Goal: Answer question/provide support

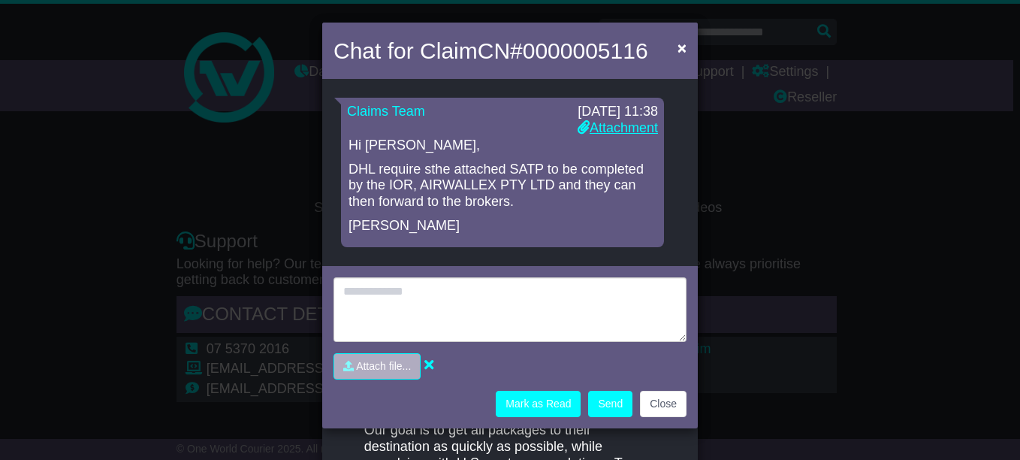
click at [626, 122] on link "Attachment" at bounding box center [618, 127] width 80 height 15
click at [678, 47] on span "×" at bounding box center [682, 47] width 9 height 17
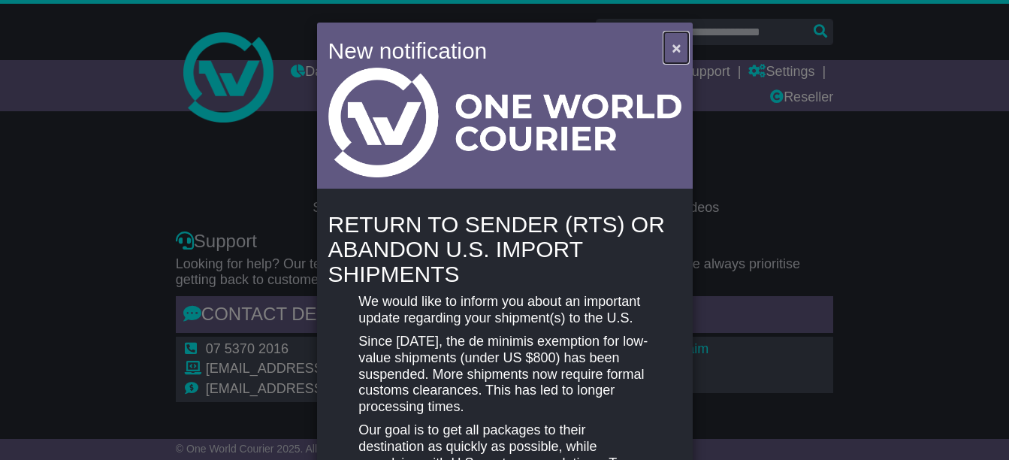
click at [678, 47] on span "×" at bounding box center [676, 47] width 9 height 17
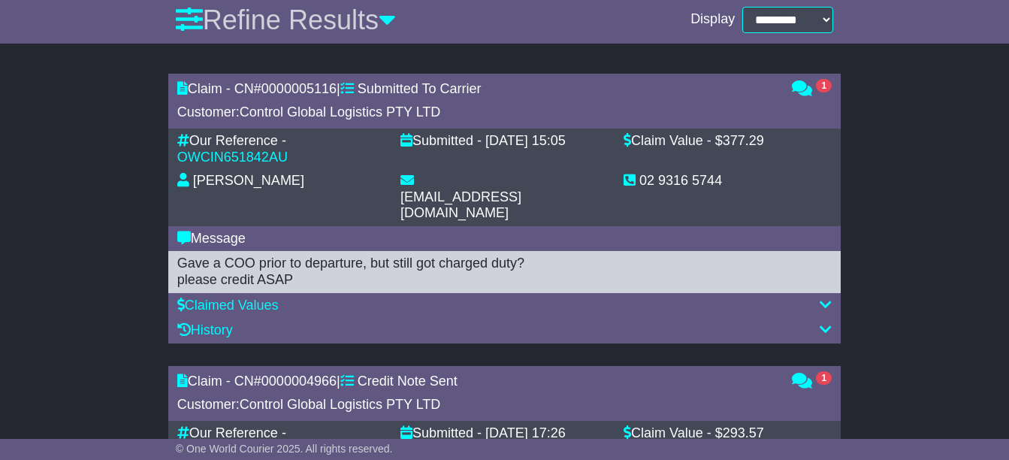
scroll to position [601, 0]
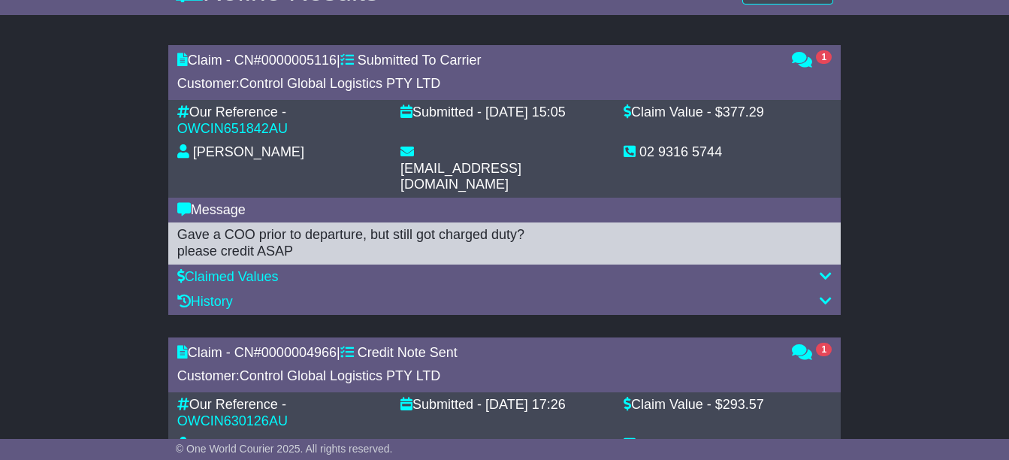
click at [823, 70] on div "1" at bounding box center [811, 73] width 55 height 40
click at [813, 63] on link "1" at bounding box center [812, 60] width 40 height 15
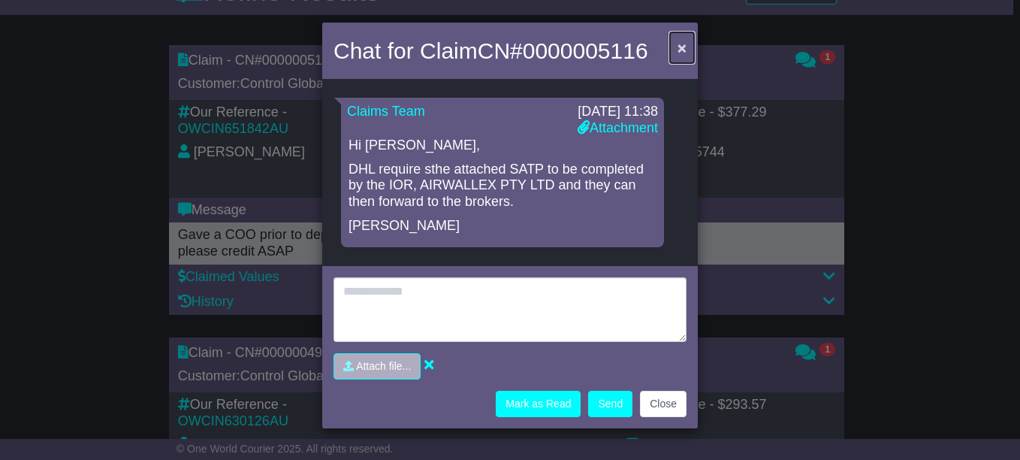
click at [690, 50] on button "×" at bounding box center [682, 47] width 24 height 31
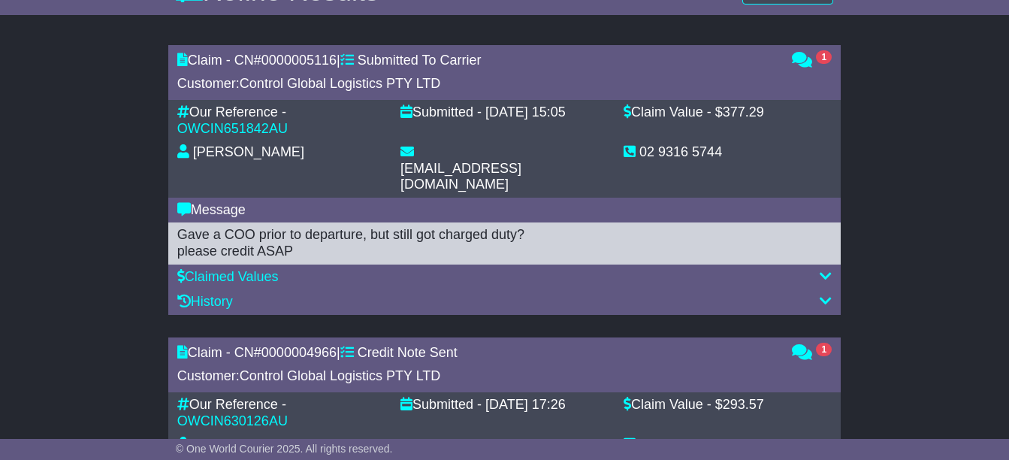
click at [271, 55] on div "Claim - CN# 0000005116 | Submitted To Carrier Customer: Control Global Logistic…" at bounding box center [477, 73] width 615 height 40
drag, startPoint x: 295, startPoint y: 126, endPoint x: 176, endPoint y: 129, distance: 119.5
click at [176, 129] on div "Our Reference - OWCIN651842AU" at bounding box center [281, 120] width 223 height 32
copy link "OWCIN651842AU"
click at [221, 294] on link "History" at bounding box center [205, 301] width 56 height 15
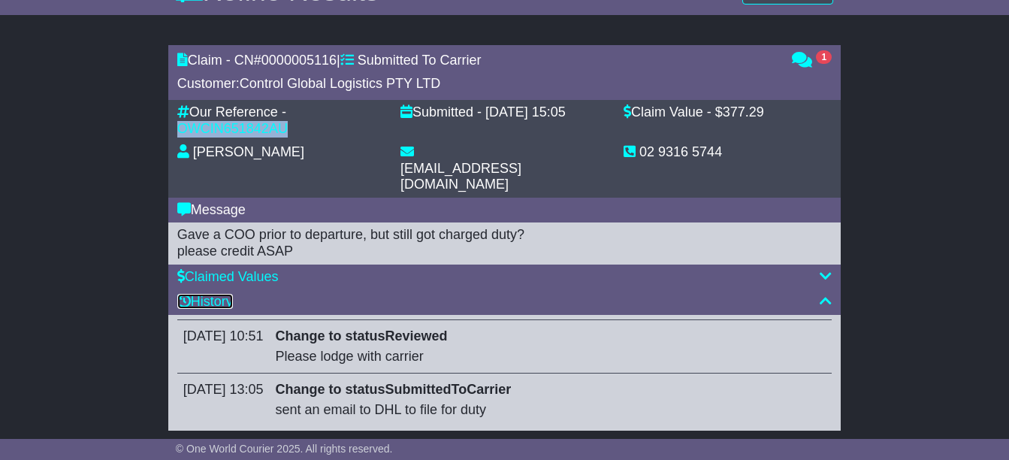
click at [231, 294] on link "History" at bounding box center [205, 301] width 56 height 15
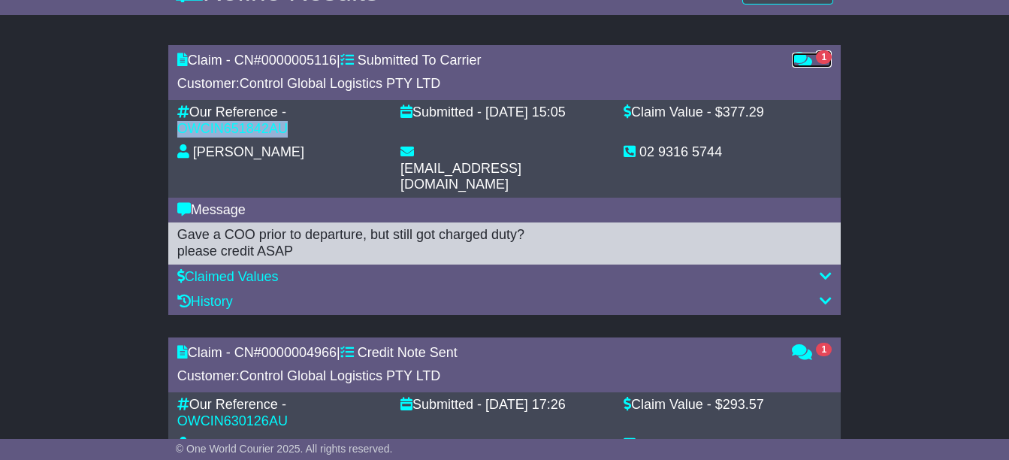
click at [814, 59] on link "1" at bounding box center [812, 60] width 40 height 15
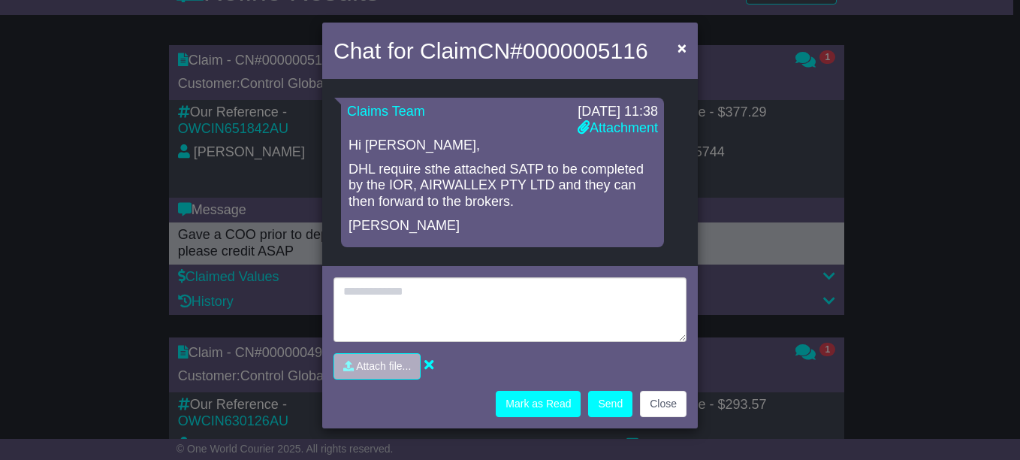
click at [252, 137] on div "Chat for Claim CN# 0000005116 × Loading... No messages Claims Team 01 Oct 2025 …" at bounding box center [510, 230] width 1020 height 460
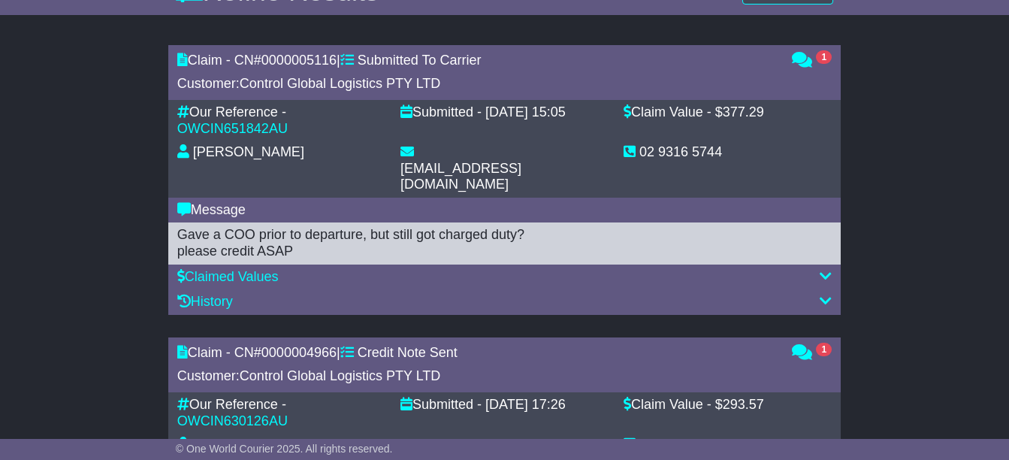
click at [252, 294] on div "History" at bounding box center [504, 302] width 654 height 17
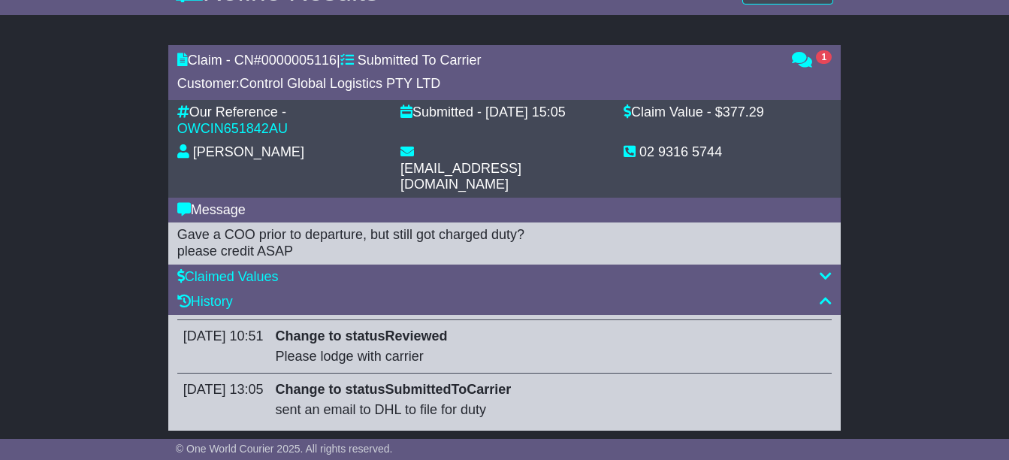
click at [252, 294] on div "History" at bounding box center [504, 302] width 654 height 17
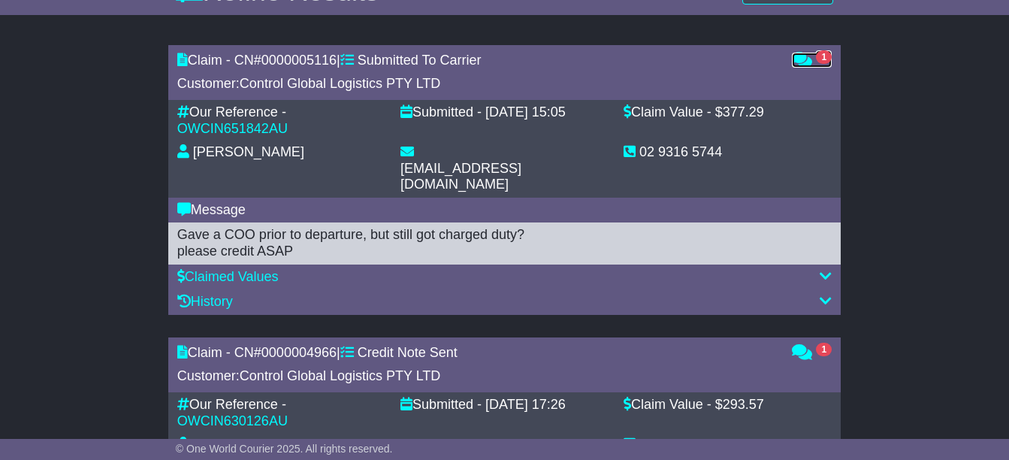
click at [814, 56] on link "1" at bounding box center [812, 60] width 40 height 15
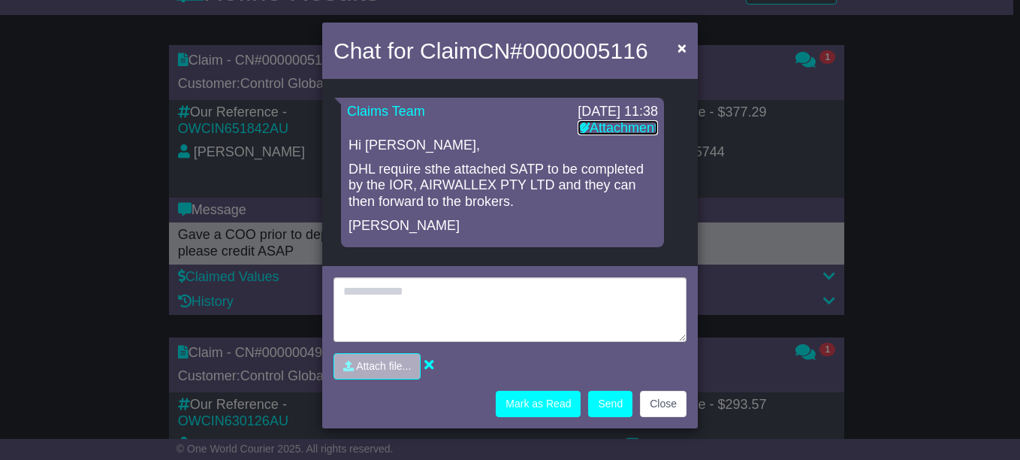
click at [630, 121] on link "Attachment" at bounding box center [618, 127] width 80 height 15
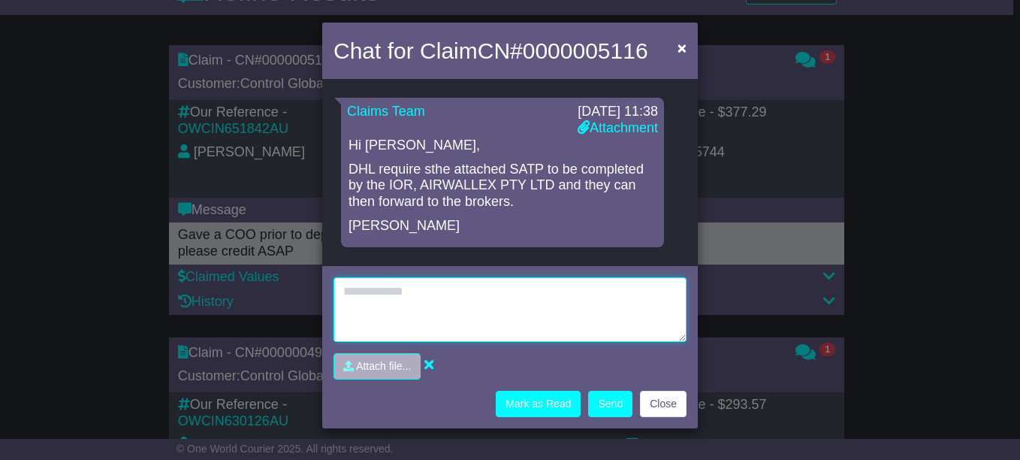
click at [451, 324] on textarea at bounding box center [509, 309] width 353 height 65
type textarea "**********"
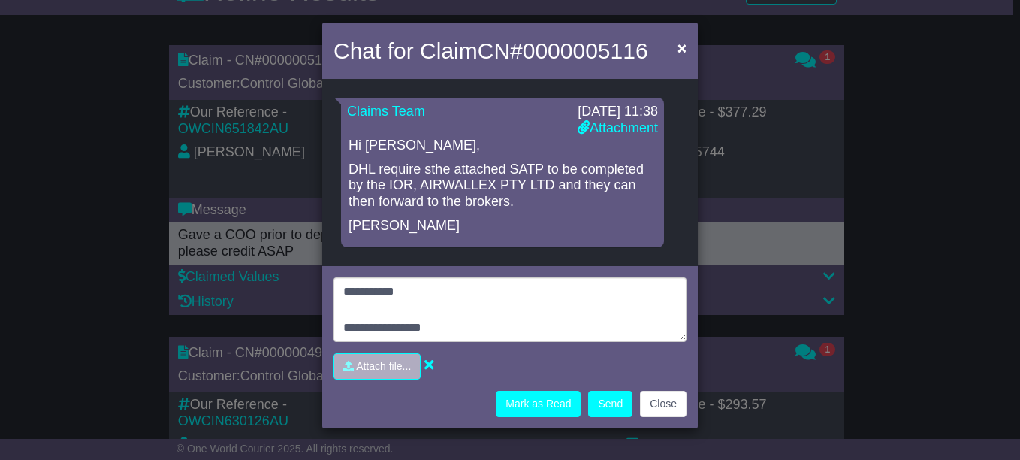
click at [623, 117] on div "01 Oct 2025 11:38" at bounding box center [618, 112] width 80 height 17
click at [623, 128] on link "Attachment" at bounding box center [618, 127] width 80 height 15
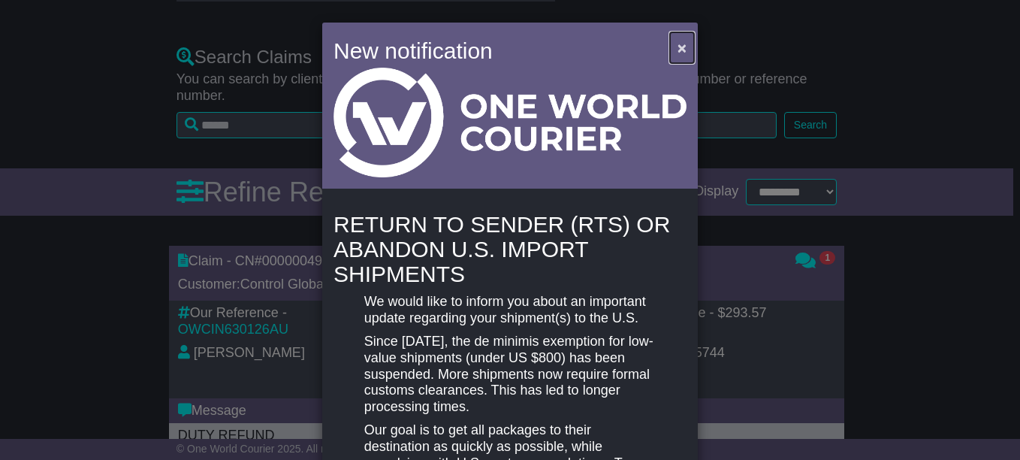
click at [687, 44] on button "×" at bounding box center [682, 47] width 24 height 31
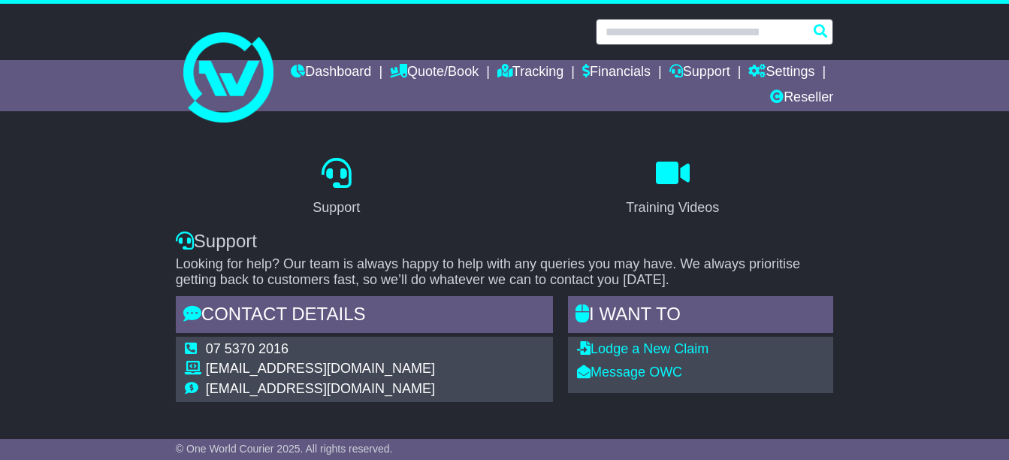
click at [692, 32] on input "text" at bounding box center [714, 32] width 237 height 26
paste input "**********"
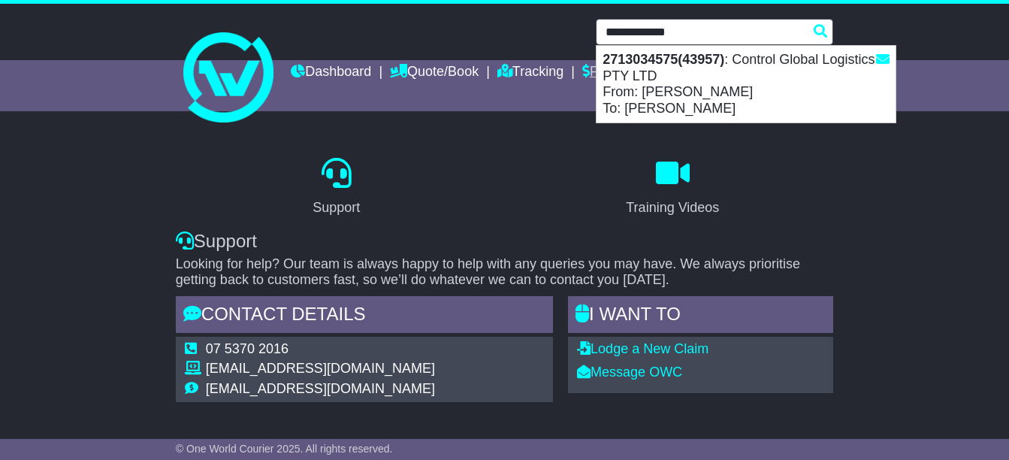
click at [695, 80] on div "2713034575(43957) : Control Global Logistics PTY LTD From: [PERSON_NAME] To: [P…" at bounding box center [745, 84] width 299 height 77
type input "**********"
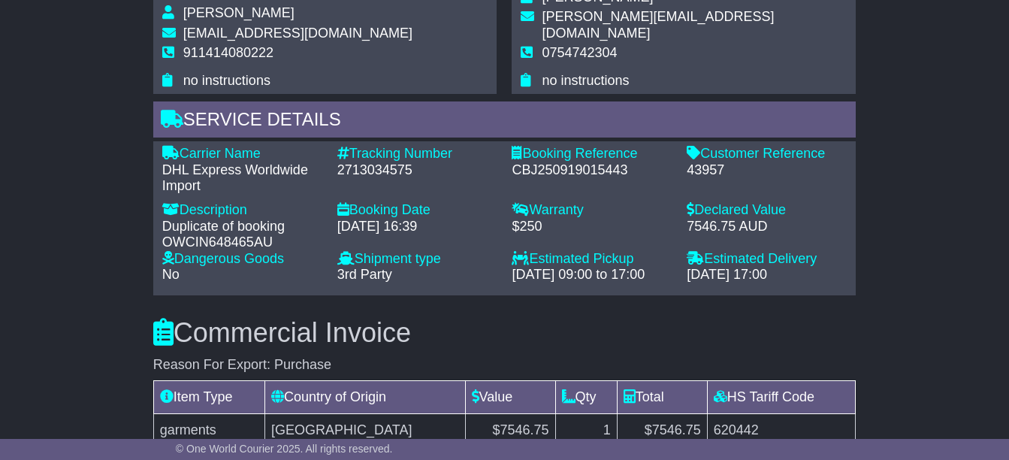
scroll to position [1202, 0]
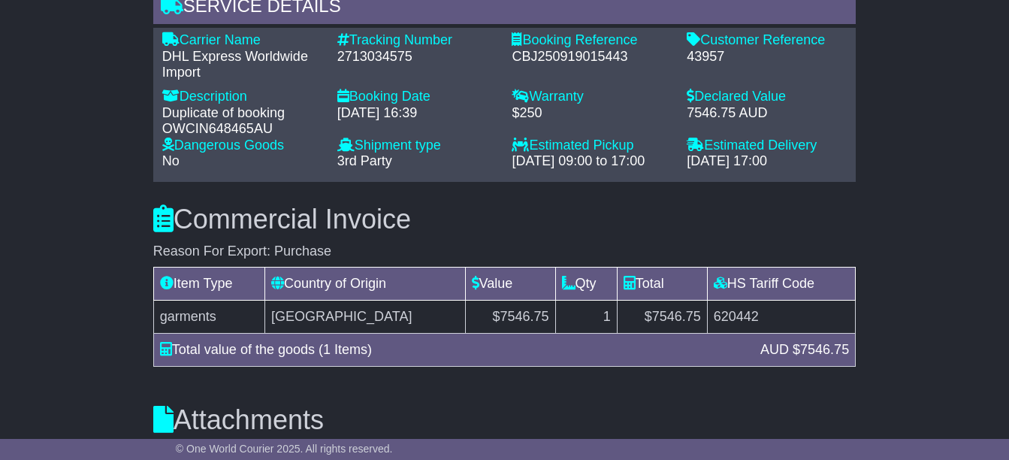
click at [549, 59] on div "CBJ250919015443" at bounding box center [592, 57] width 160 height 17
click at [427, 59] on div "2713034575" at bounding box center [417, 57] width 160 height 17
drag, startPoint x: 427, startPoint y: 59, endPoint x: 394, endPoint y: 59, distance: 33.1
click at [424, 59] on div "2713034575" at bounding box center [417, 57] width 160 height 17
click at [394, 59] on div "2713034575" at bounding box center [417, 57] width 160 height 17
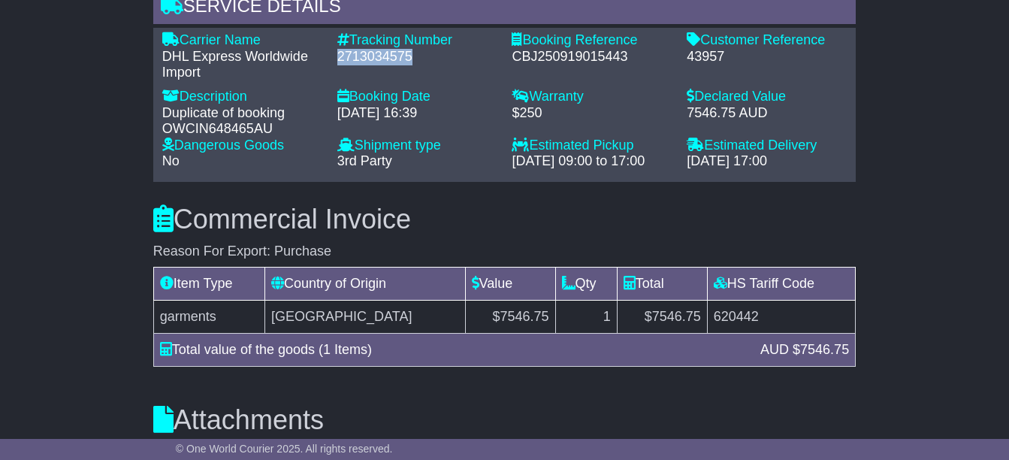
click at [394, 59] on div "2713034575" at bounding box center [417, 57] width 160 height 17
copy div "2713034575"
